Goal: Find specific page/section: Locate item on page

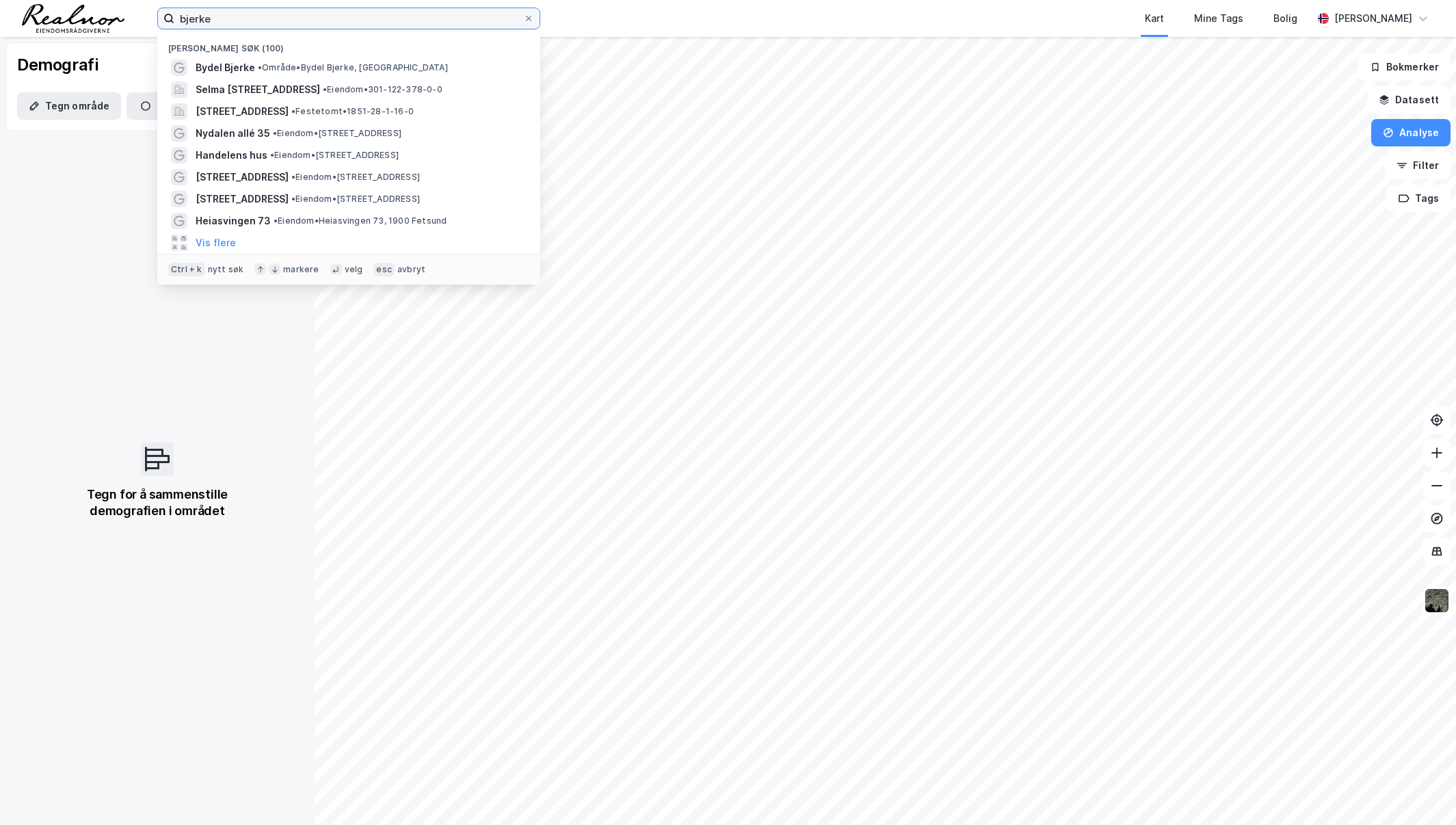
drag, startPoint x: 259, startPoint y: 17, endPoint x: 56, endPoint y: 15, distance: 203.0
click at [56, 15] on div "bjerke Nylige søk (100) Bydel Bjerke • Område • Bydel Bjerke, [GEOGRAPHIC_DATA]…" at bounding box center [728, 18] width 1456 height 37
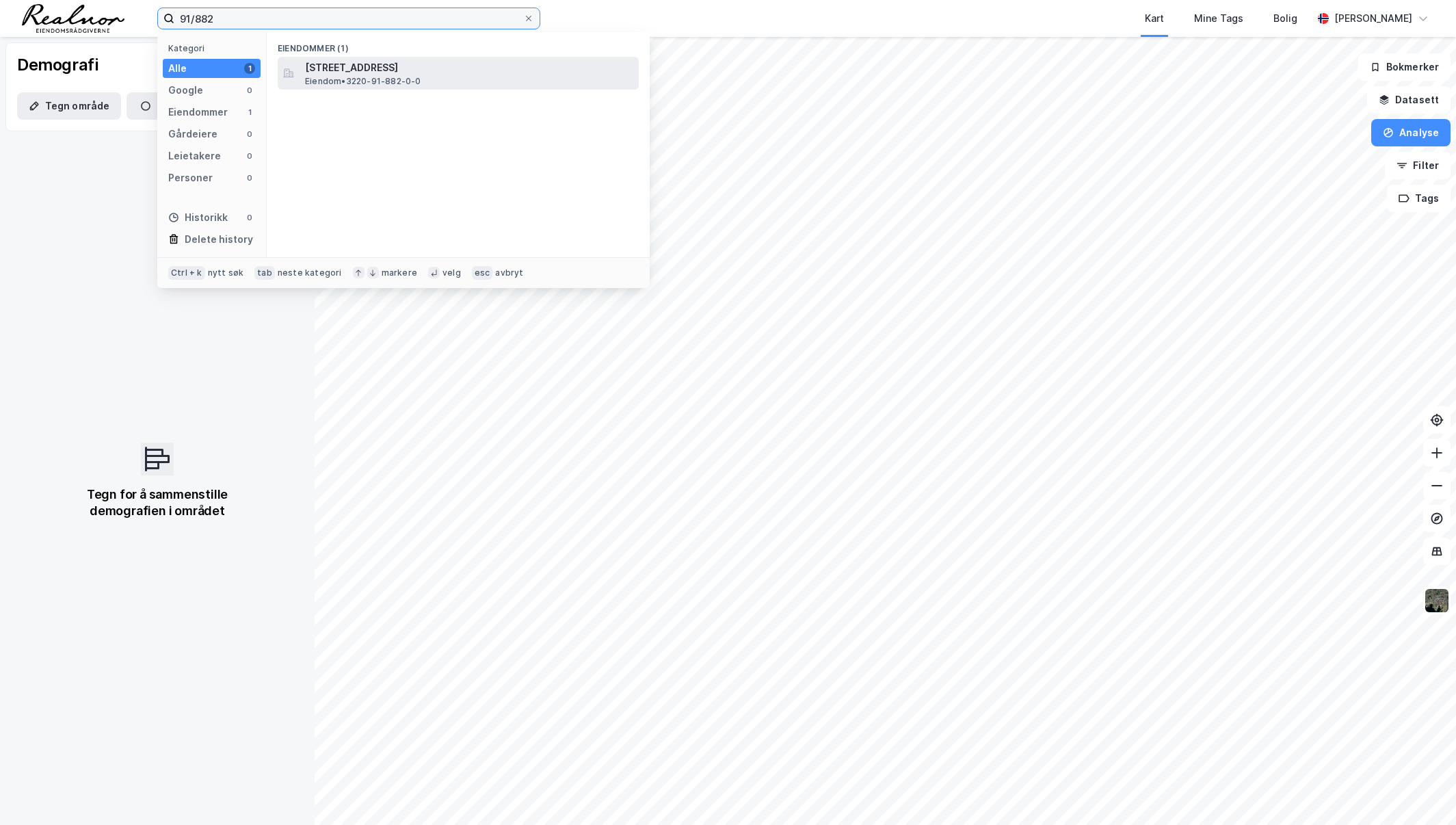
type input "91/882"
click at [380, 61] on span "[STREET_ADDRESS]" at bounding box center [468, 68] width 328 height 17
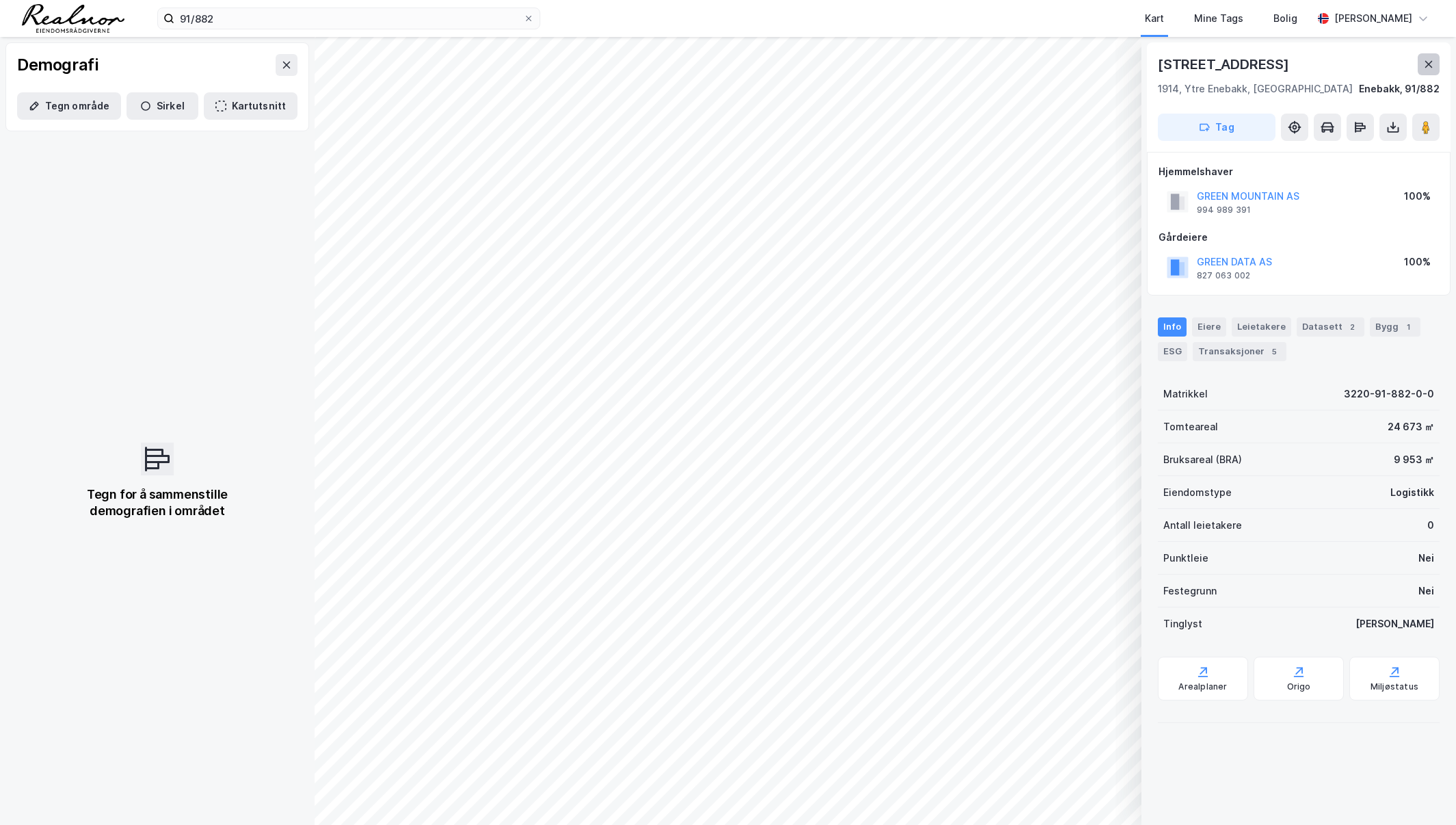
click at [1426, 64] on icon at bounding box center [1428, 64] width 11 height 11
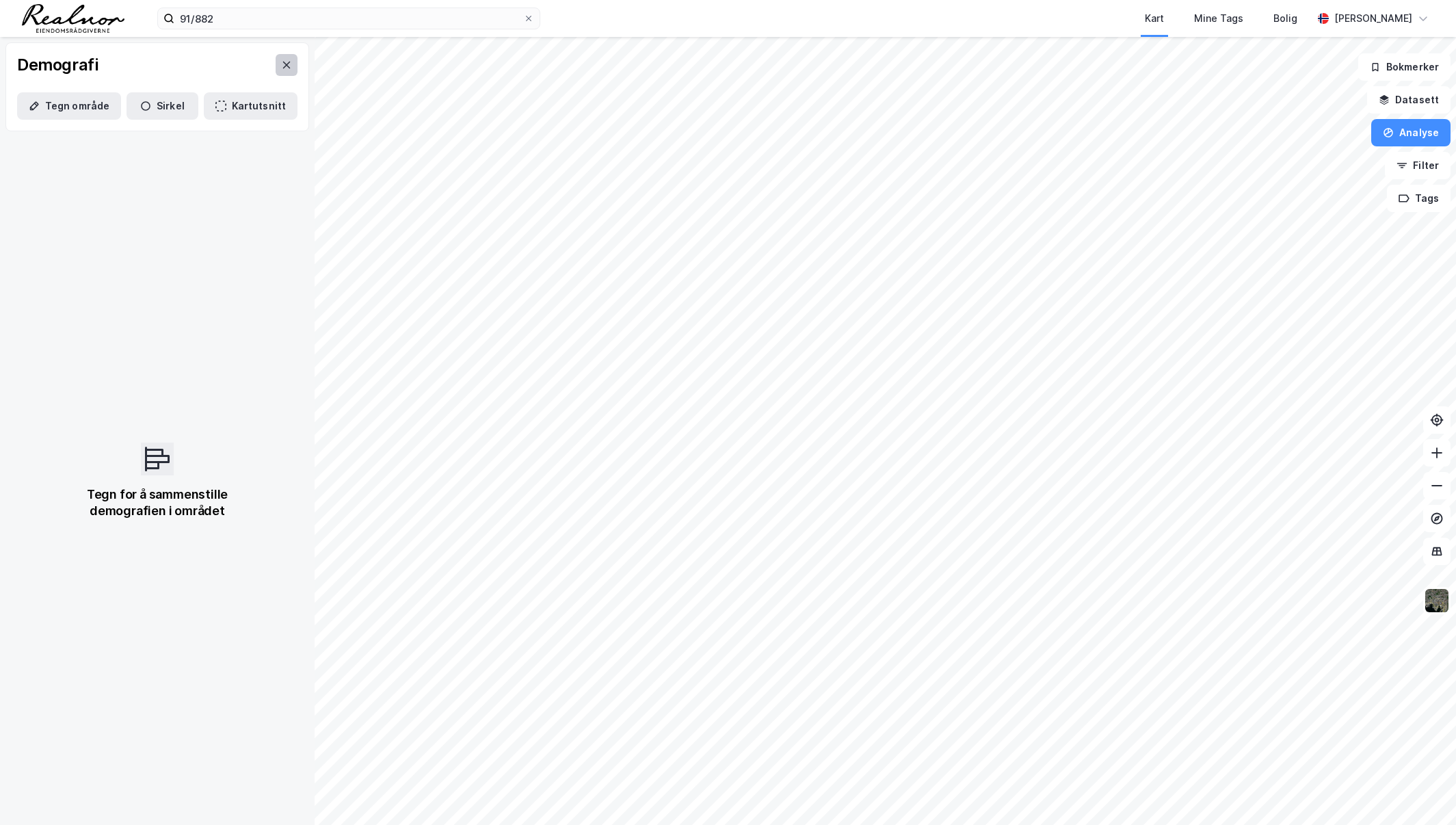
click at [283, 64] on icon at bounding box center [287, 65] width 7 height 7
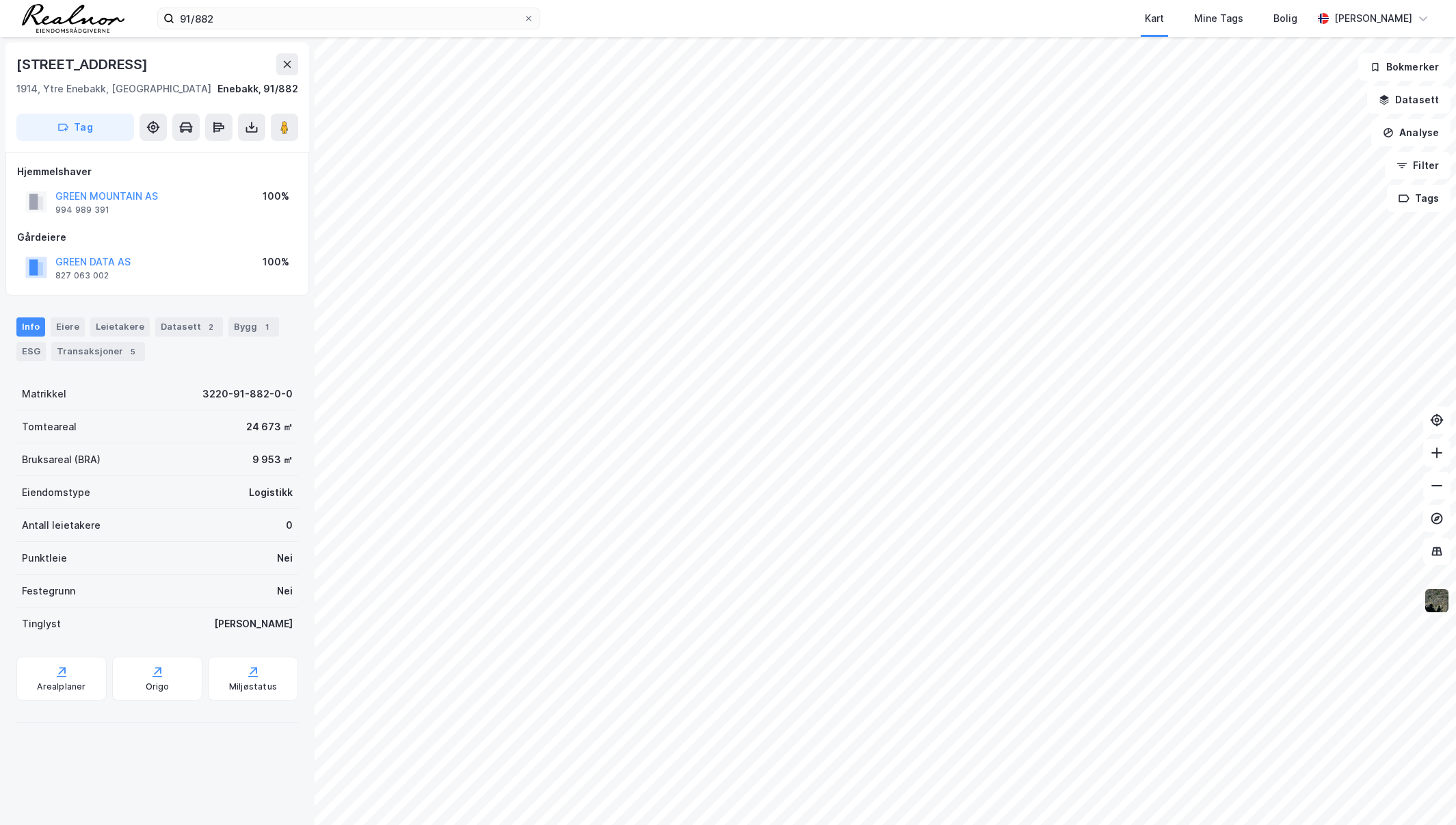
click at [1429, 598] on img at bounding box center [1436, 600] width 26 height 26
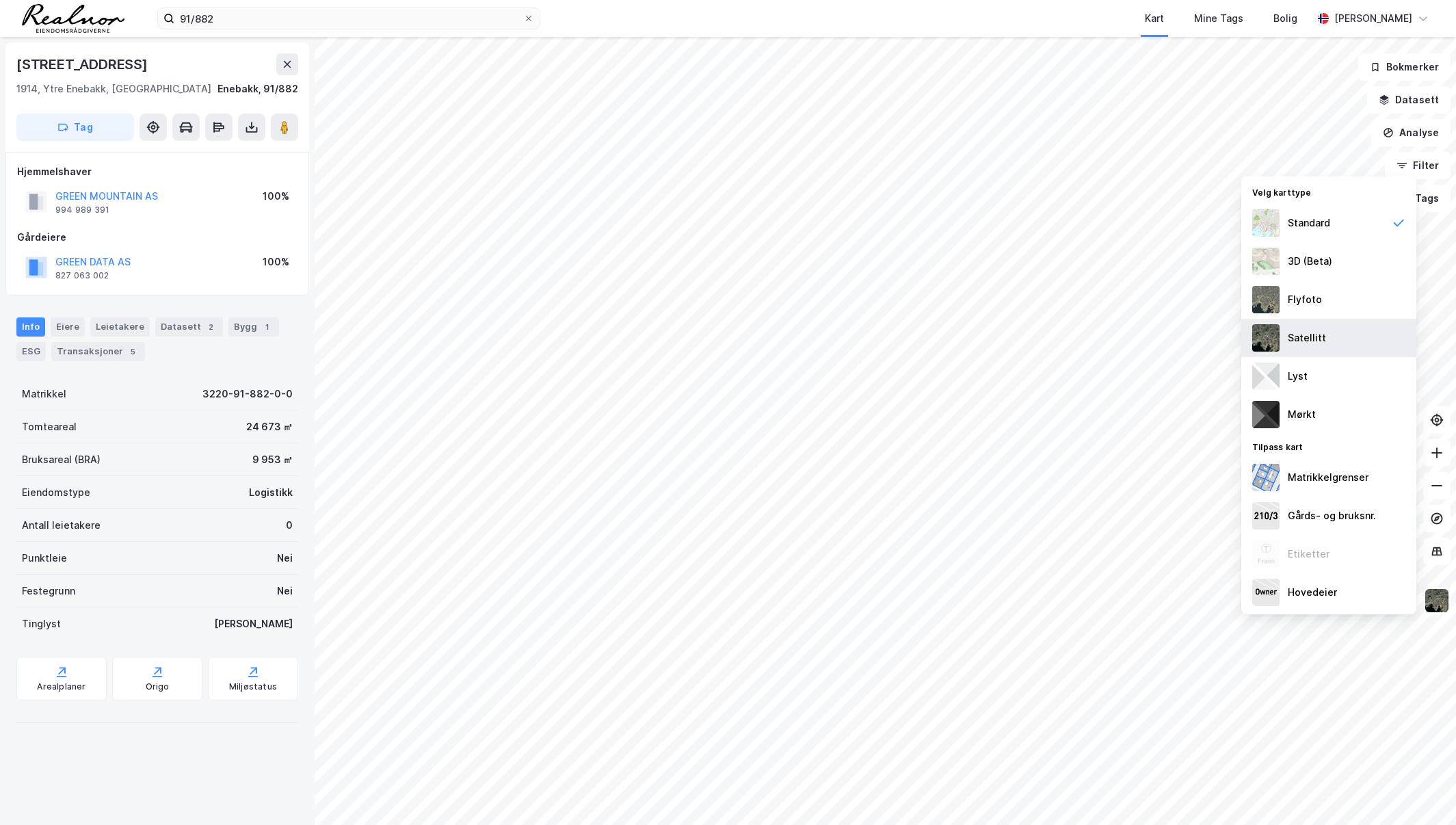
click at [1350, 349] on div "Satellitt" at bounding box center [1328, 338] width 175 height 38
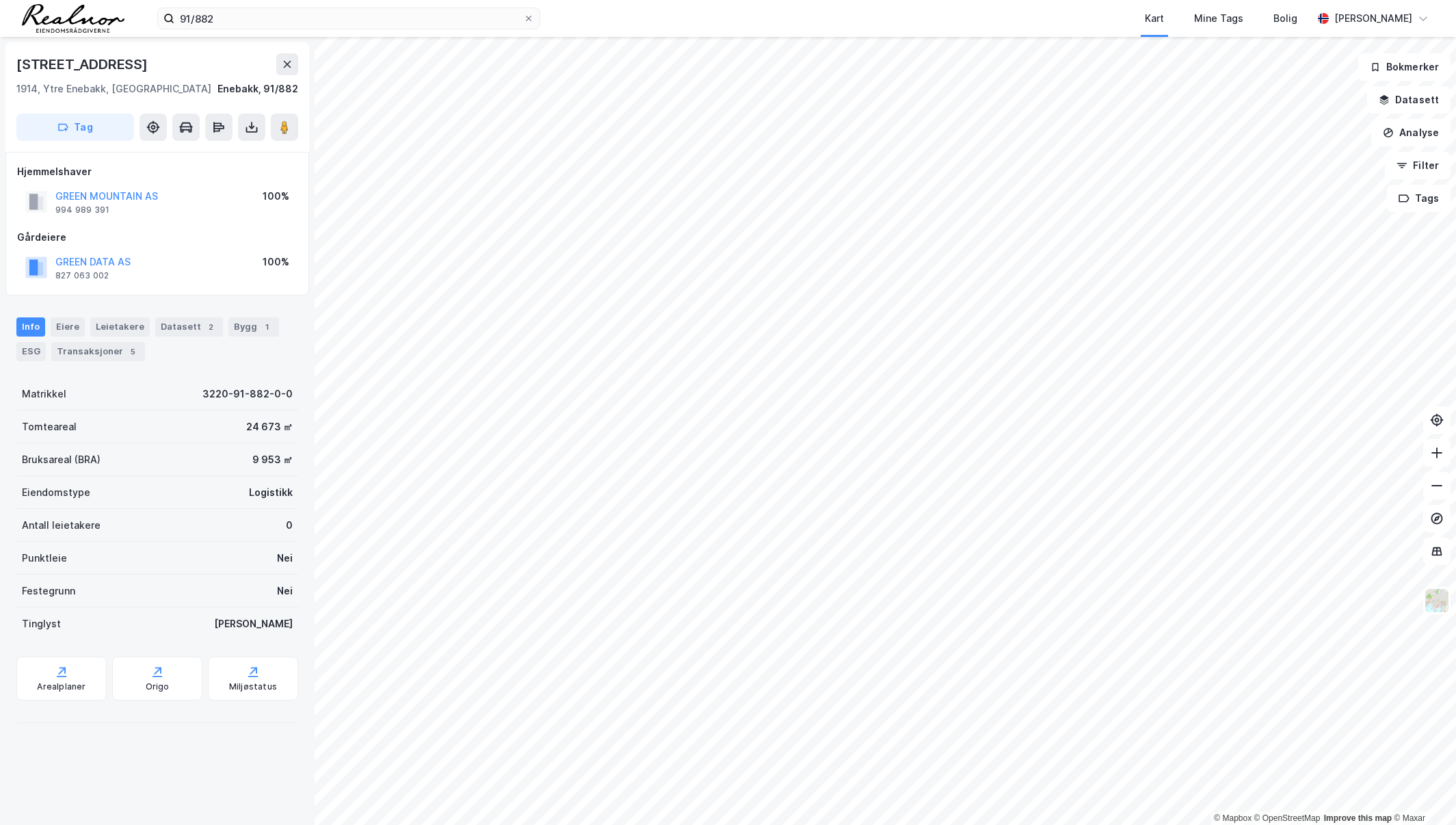
click at [197, 780] on div "Granittveien 100 1914, Ytre Enebakk, [GEOGRAPHIC_DATA] Enebakk, 91/882 Tag [GEO…" at bounding box center [157, 430] width 315 height 788
click at [1440, 610] on img at bounding box center [1436, 600] width 26 height 26
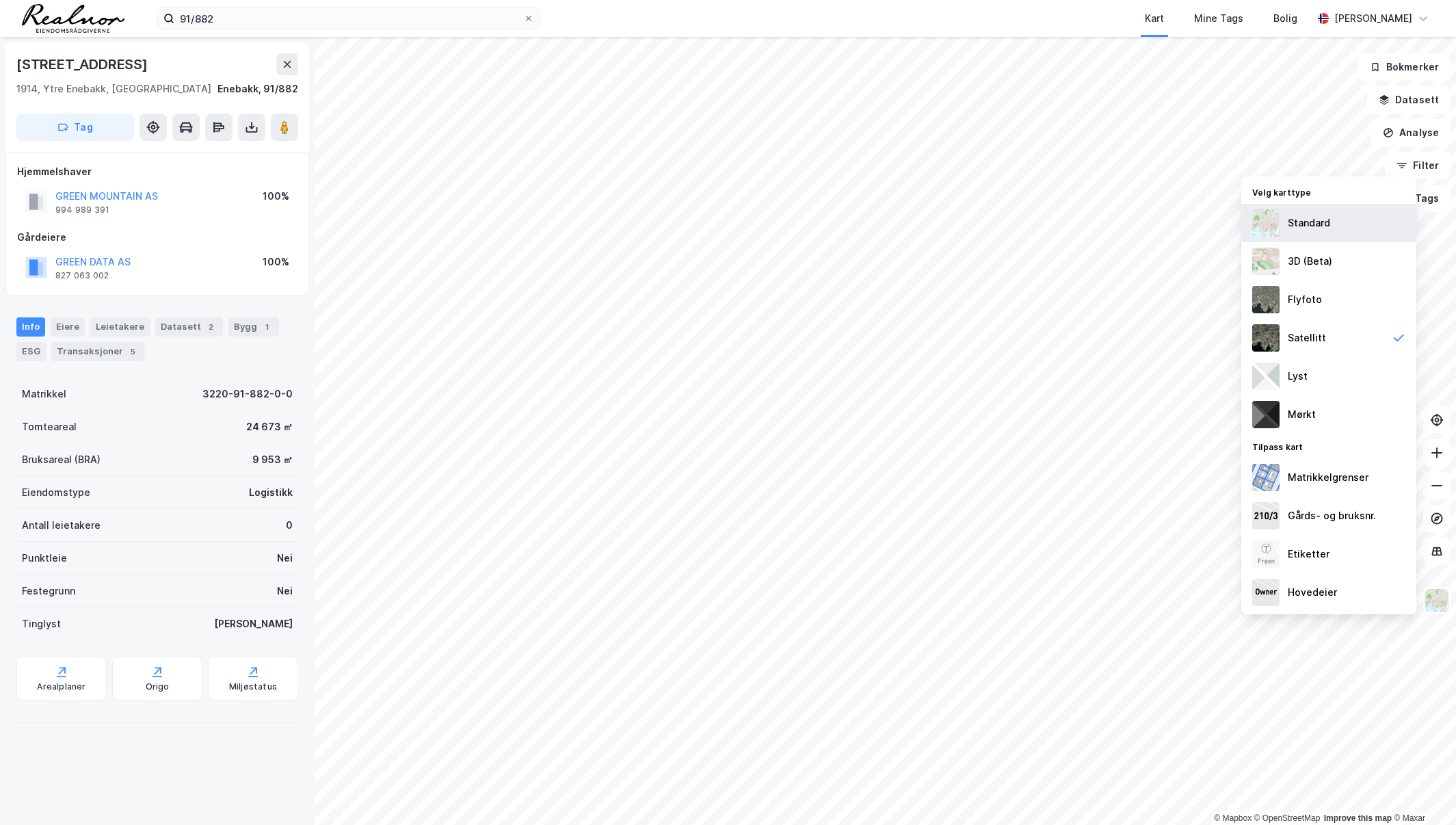
click at [1360, 214] on div "Standard" at bounding box center [1328, 223] width 175 height 38
click at [178, 743] on div "Granittveien 100 1914, Ytre Enebakk, [GEOGRAPHIC_DATA] Enebakk, 91/882 Tag [GEO…" at bounding box center [157, 430] width 315 height 788
